Goal: Transaction & Acquisition: Obtain resource

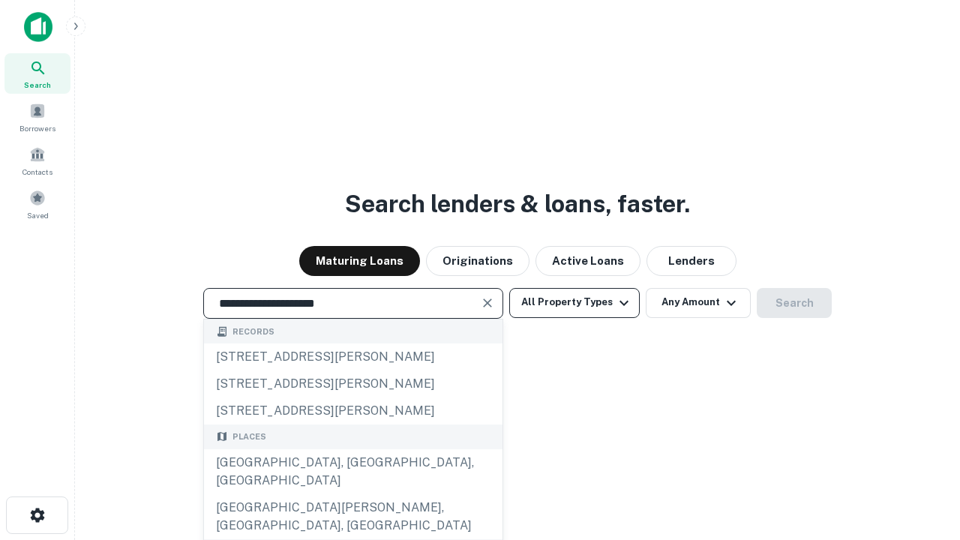
click at [352, 494] on div "[GEOGRAPHIC_DATA], [GEOGRAPHIC_DATA], [GEOGRAPHIC_DATA]" at bounding box center [353, 471] width 298 height 45
click at [574, 302] on button "All Property Types" at bounding box center [574, 303] width 130 height 30
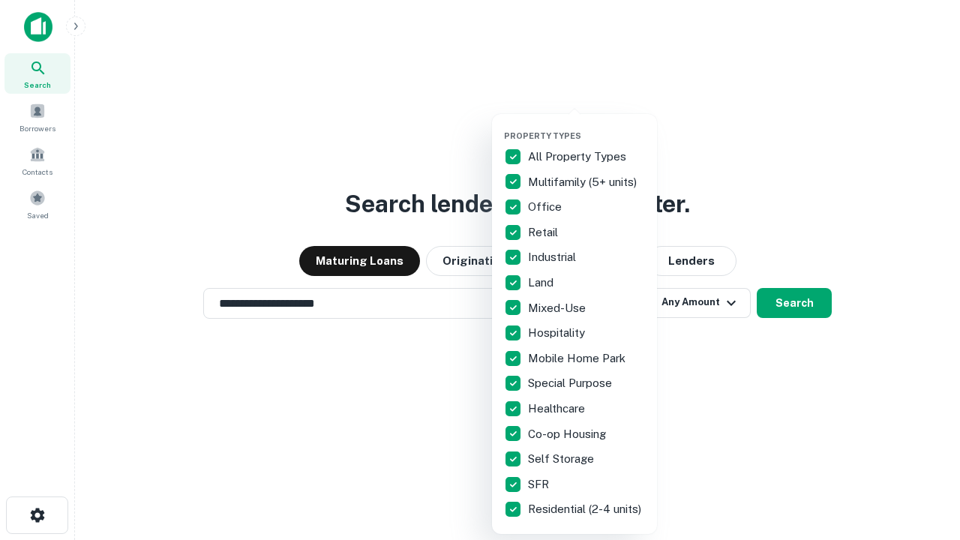
type input "**********"
click at [586, 126] on button "button" at bounding box center [586, 126] width 165 height 1
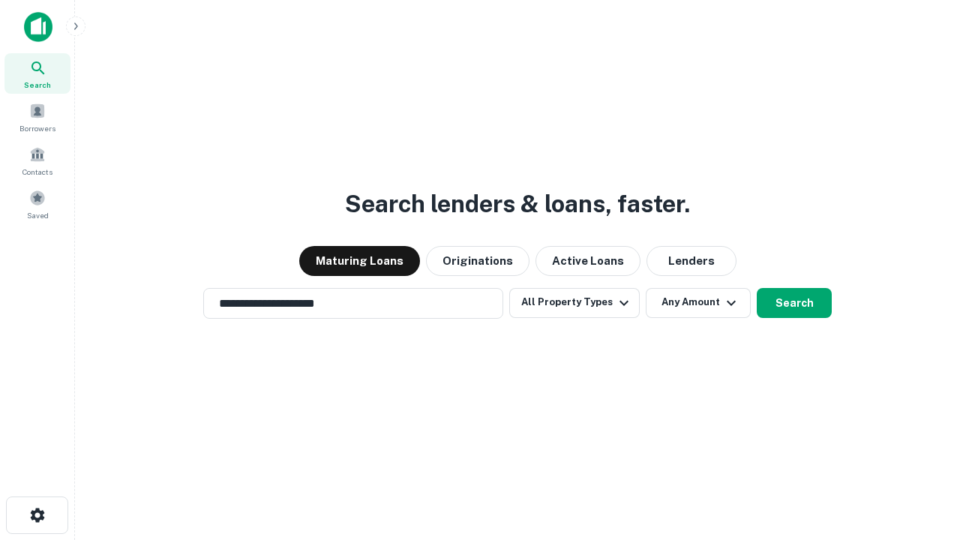
scroll to position [23, 0]
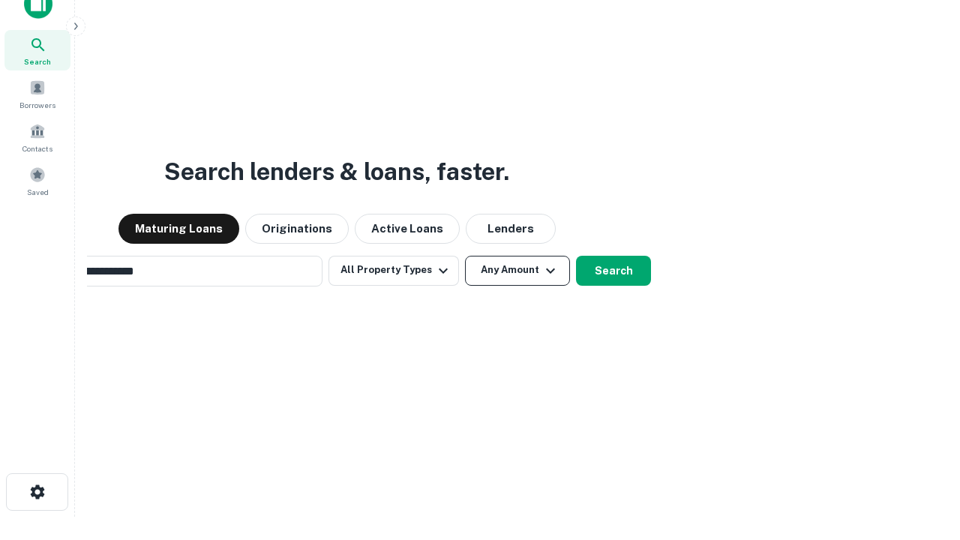
click at [465, 256] on button "Any Amount" at bounding box center [517, 271] width 105 height 30
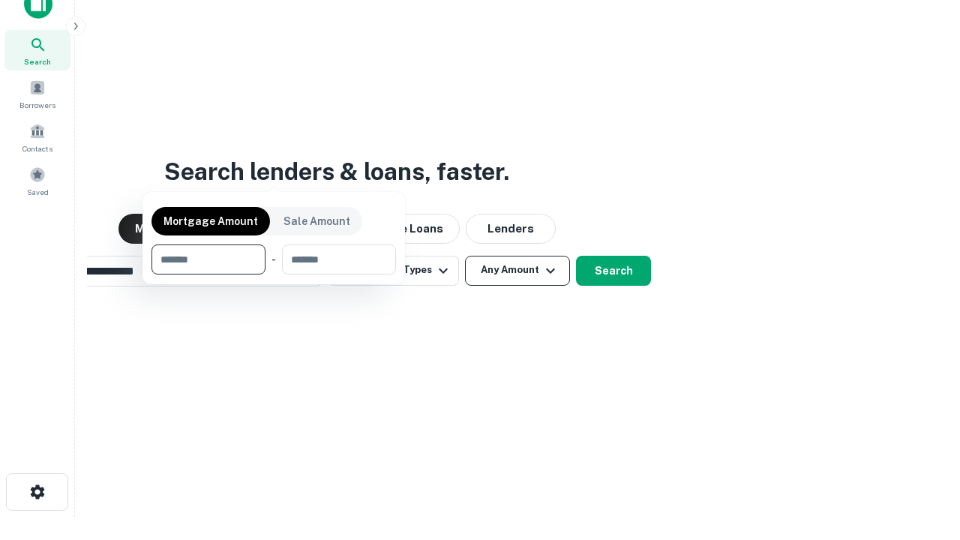
scroll to position [108, 424]
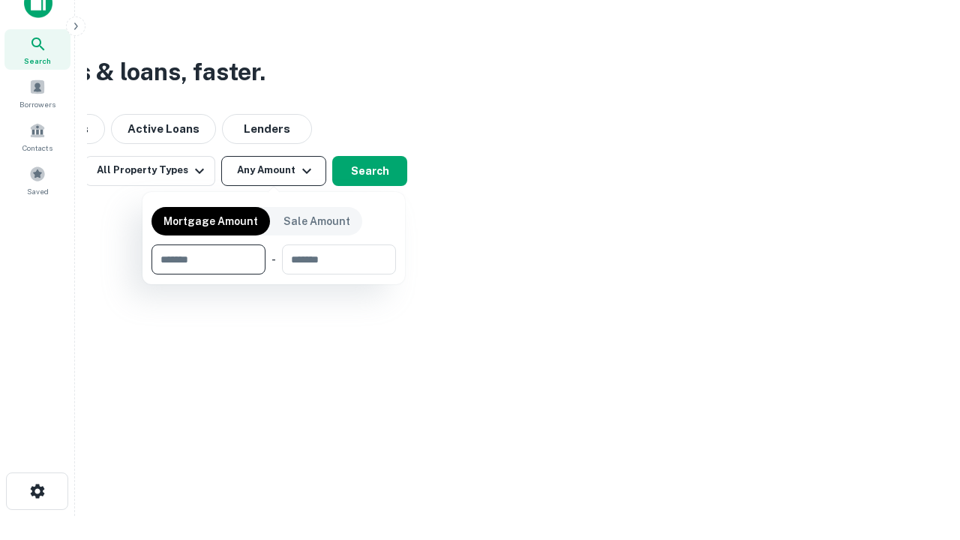
type input "*******"
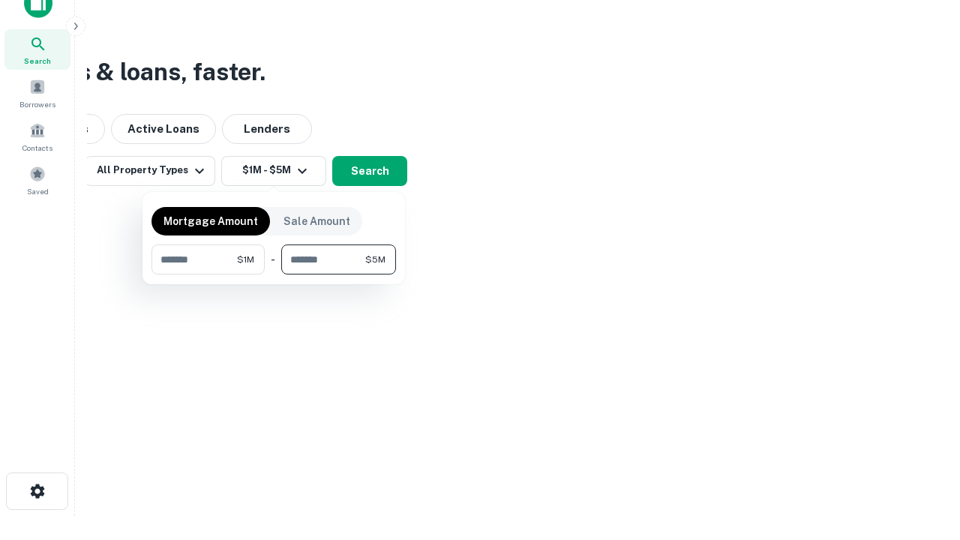
type input "*******"
click at [274, 274] on button "button" at bounding box center [273, 274] width 244 height 1
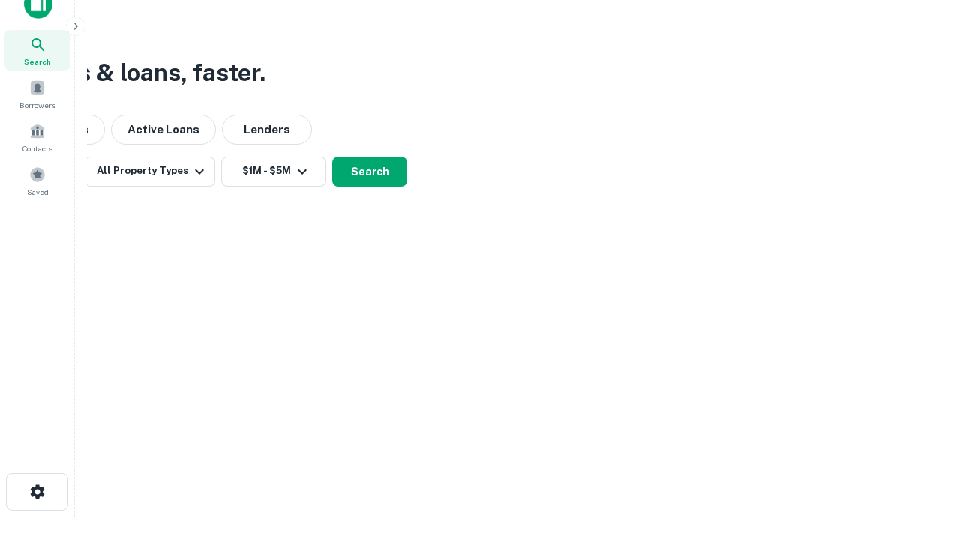
scroll to position [9, 277]
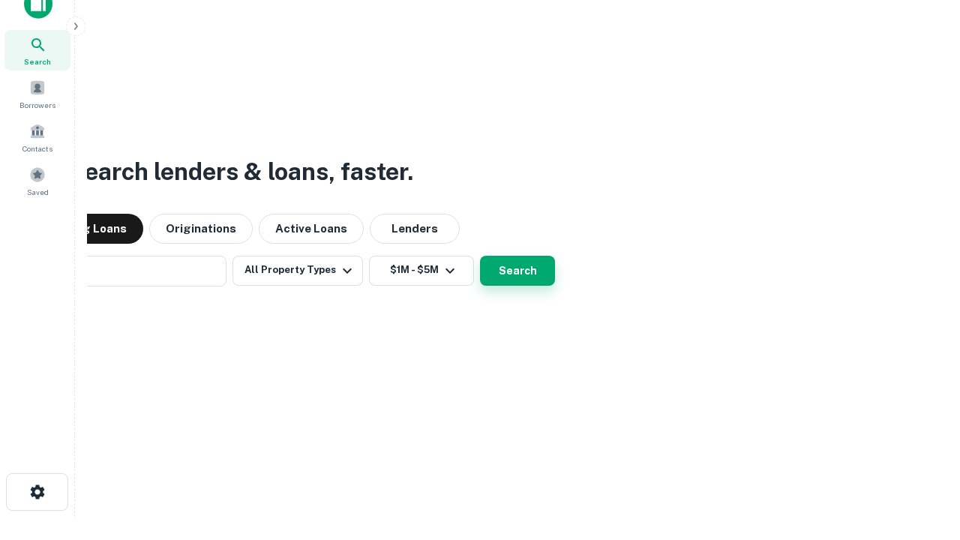
click at [480, 256] on button "Search" at bounding box center [517, 271] width 75 height 30
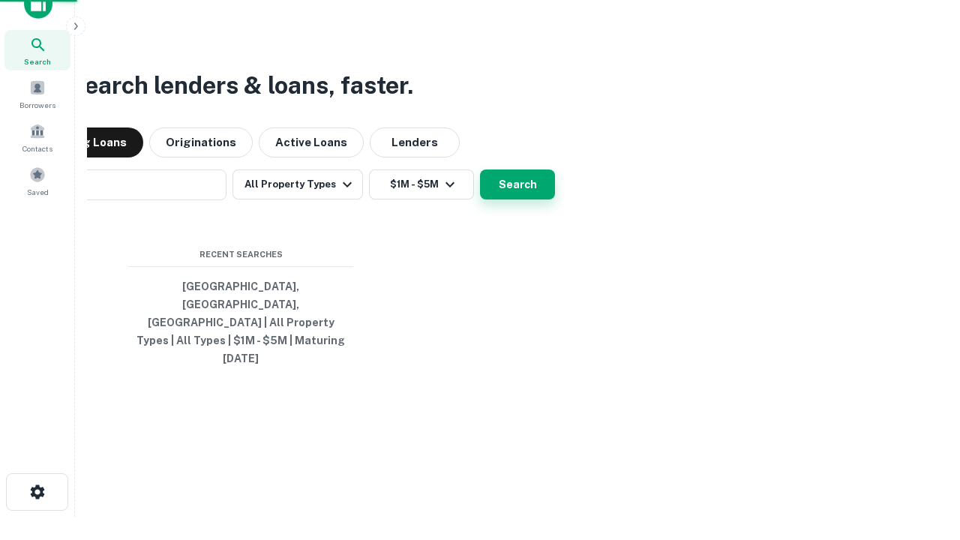
scroll to position [40, 424]
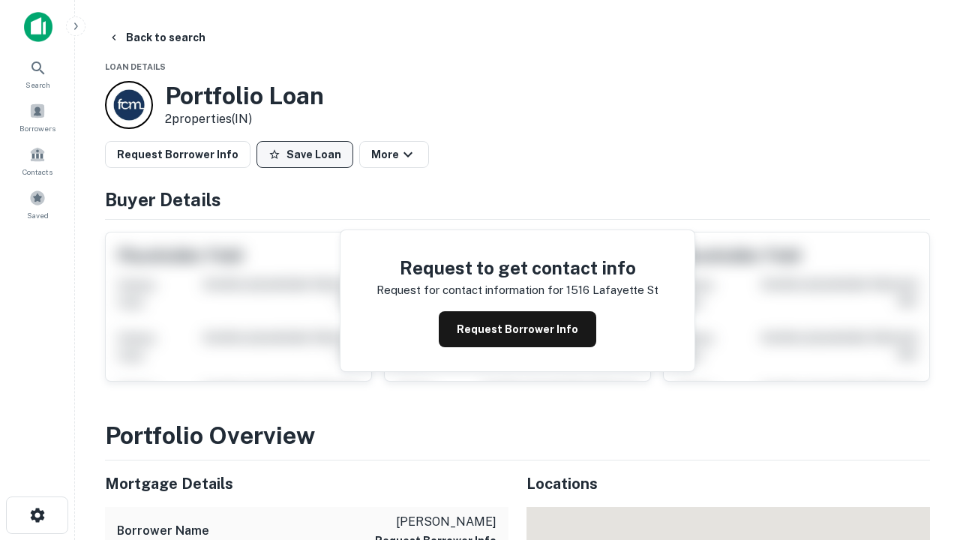
click at [304, 154] on button "Save Loan" at bounding box center [304, 154] width 97 height 27
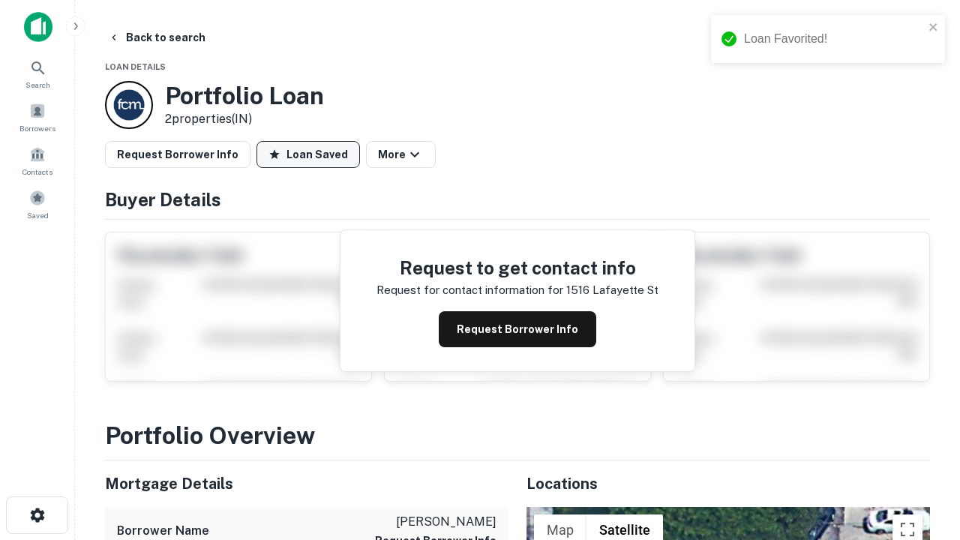
click at [308, 154] on button "Loan Saved" at bounding box center [307, 154] width 103 height 27
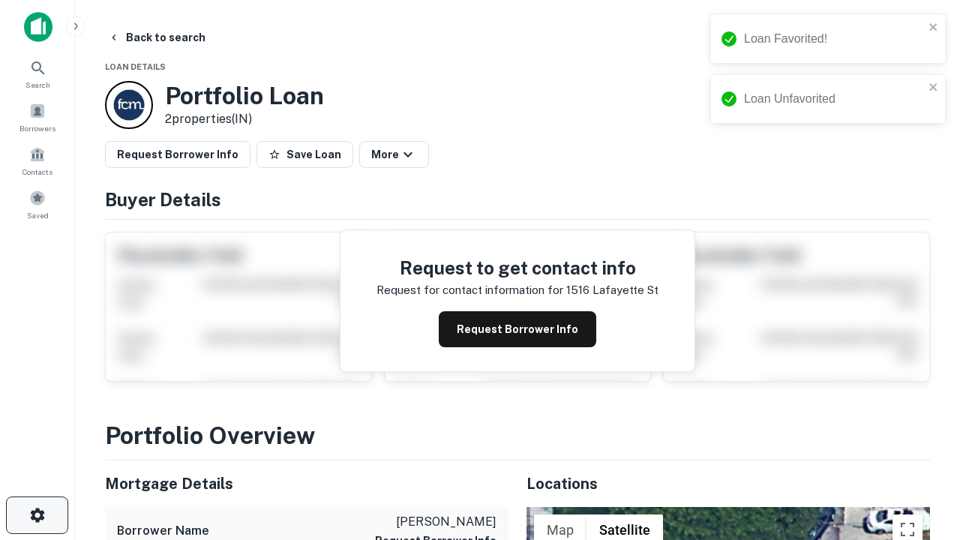
click at [37, 515] on icon "button" at bounding box center [37, 515] width 18 height 18
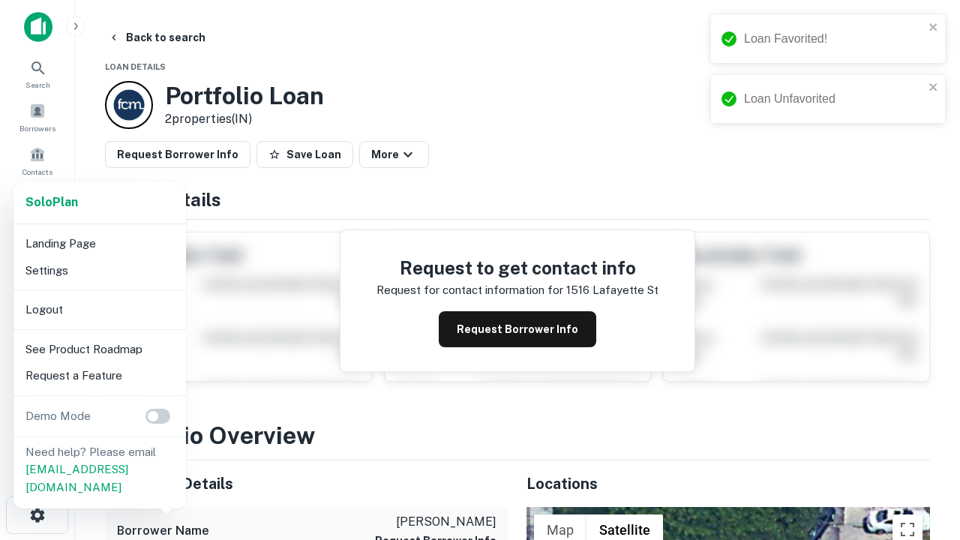
click at [99, 309] on li "Logout" at bounding box center [99, 309] width 160 height 27
